Goal: Task Accomplishment & Management: Complete application form

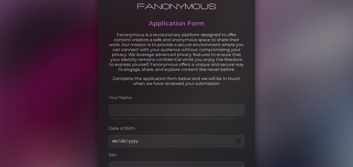
scroll to position [124, 0]
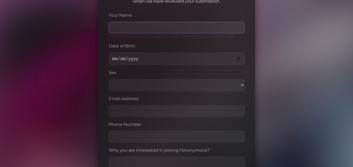
click at [150, 26] on input "Your Name" at bounding box center [177, 27] width 136 height 11
click at [76, 34] on body "Application Form Fanonymous is a revolutionary platform designed to offer conte…" at bounding box center [176, 96] width 353 height 441
click at [157, 28] on input "Your Name" at bounding box center [177, 27] width 136 height 11
type input "[PERSON_NAME]"
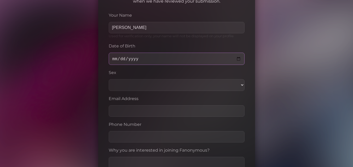
click at [114, 60] on input "Date of Birth" at bounding box center [177, 59] width 136 height 12
click at [115, 57] on input "Date of Birth" at bounding box center [177, 59] width 136 height 12
type input "[DATE]"
click at [129, 82] on select "[DEMOGRAPHIC_DATA] [DEMOGRAPHIC_DATA] Other" at bounding box center [177, 85] width 136 height 12
select select "[DEMOGRAPHIC_DATA]"
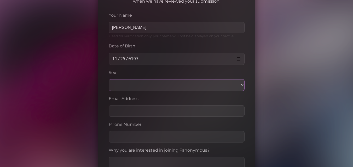
click at [109, 79] on select "[DEMOGRAPHIC_DATA] [DEMOGRAPHIC_DATA] Other" at bounding box center [177, 85] width 136 height 12
click at [126, 109] on input "Email Address" at bounding box center [177, 110] width 136 height 11
type input "[EMAIL_ADDRESS][DOMAIN_NAME]"
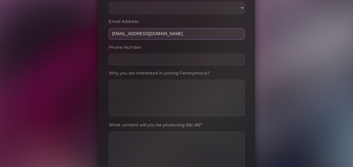
scroll to position [200, 0]
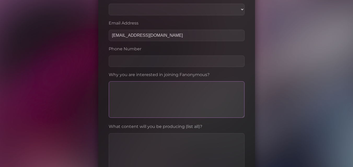
click at [133, 93] on textarea at bounding box center [177, 99] width 136 height 37
type textarea "T"
type textarea "A"
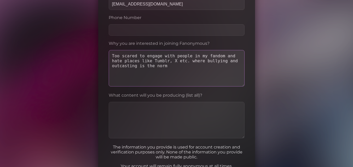
scroll to position [273, 0]
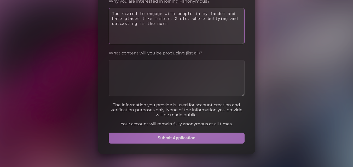
type textarea "Too scared to engage with people in my fandom and hate places like Tumblr, X et…"
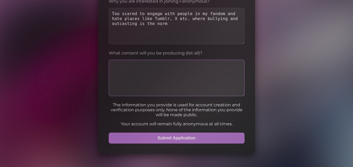
click at [160, 80] on textarea at bounding box center [177, 78] width 136 height 37
type textarea "o"
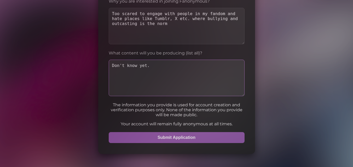
type textarea "Don't know yet."
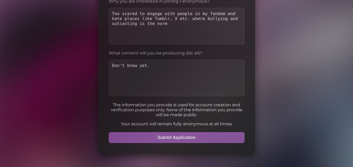
click at [172, 138] on button "Submit Application" at bounding box center [177, 137] width 136 height 11
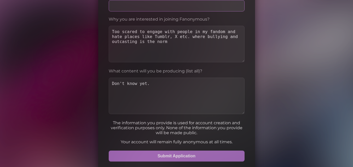
click at [136, 7] on input "Phone Number" at bounding box center [177, 5] width 136 height 11
type input "0413763090"
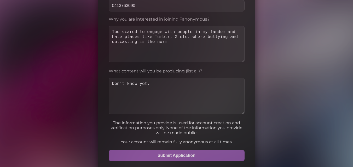
click at [168, 154] on button "Submit Application" at bounding box center [177, 155] width 136 height 11
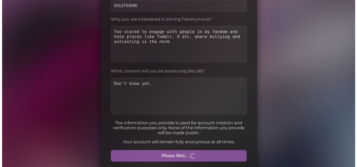
scroll to position [0, 0]
